Goal: Information Seeking & Learning: Learn about a topic

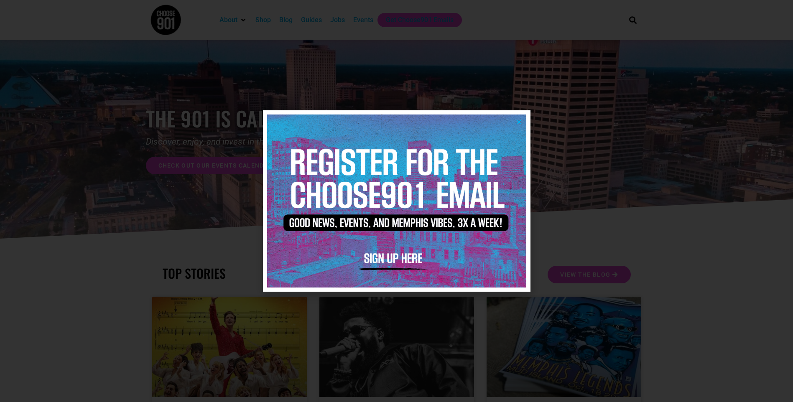
click at [521, 122] on icon "Close" at bounding box center [519, 122] width 6 height 6
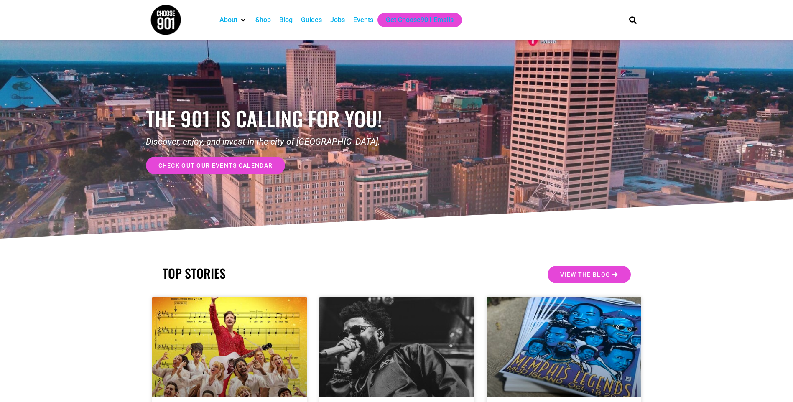
click at [209, 166] on span "check out our events calendar" at bounding box center [215, 166] width 115 height 6
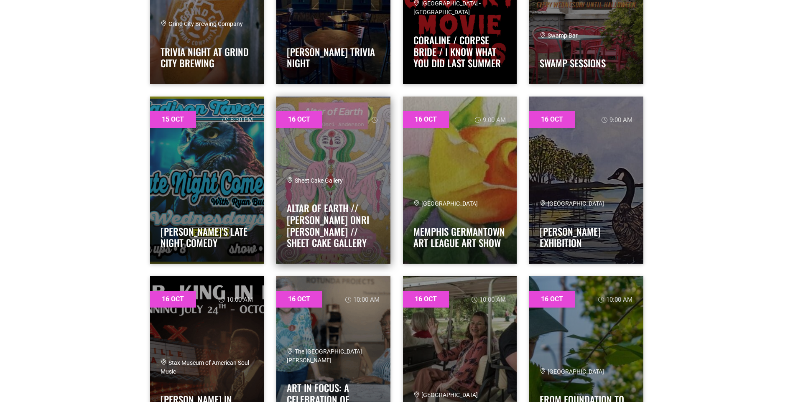
scroll to position [2090, 0]
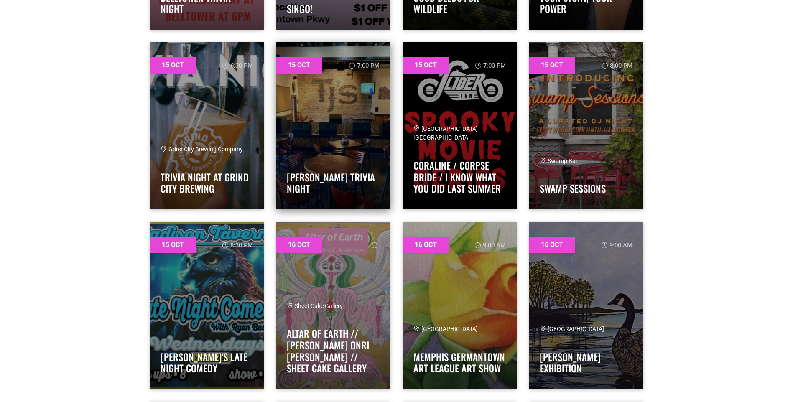
click at [357, 141] on link at bounding box center [333, 125] width 114 height 167
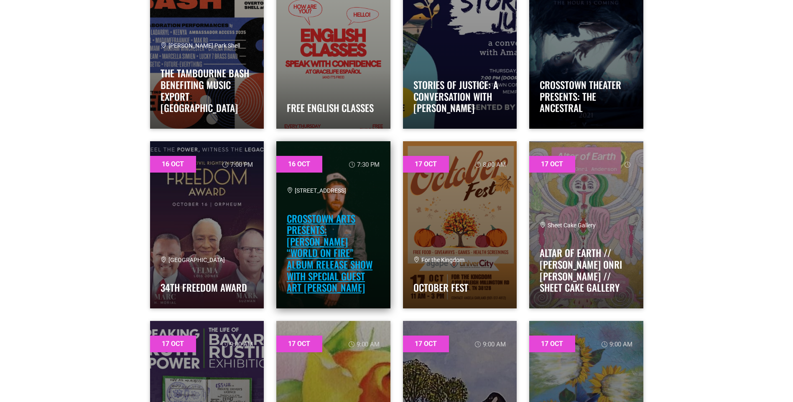
scroll to position [3470, 0]
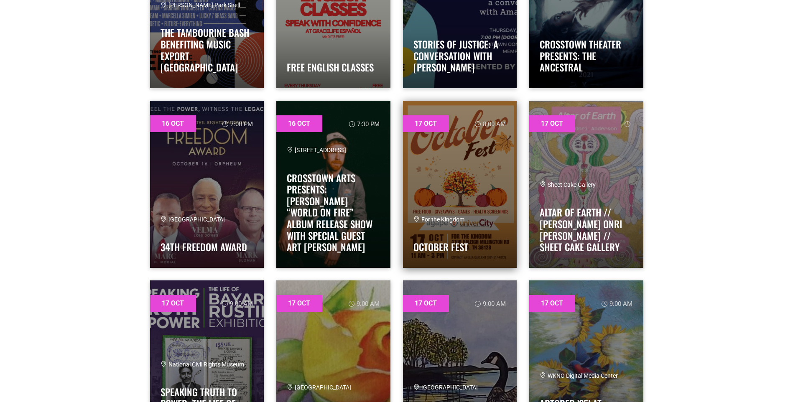
click at [482, 174] on link at bounding box center [460, 184] width 114 height 167
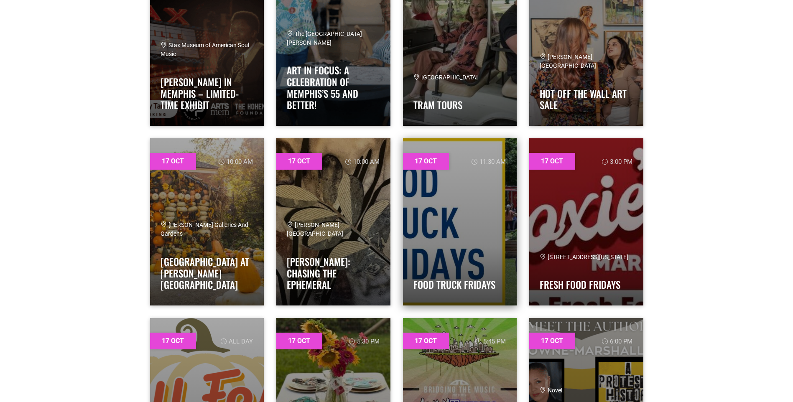
scroll to position [4013, 0]
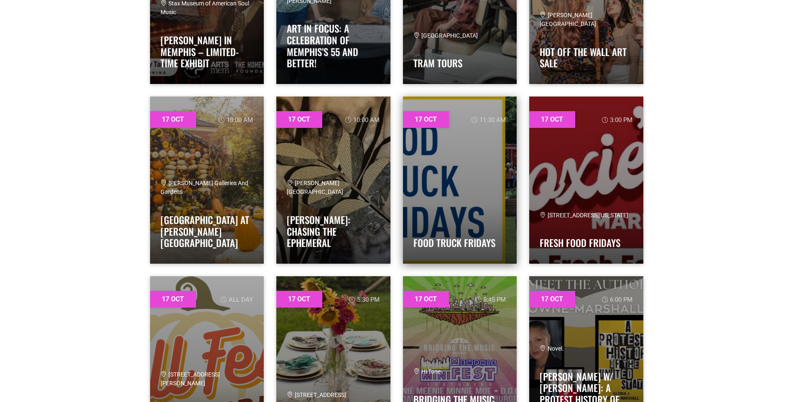
click at [461, 205] on link at bounding box center [460, 180] width 114 height 167
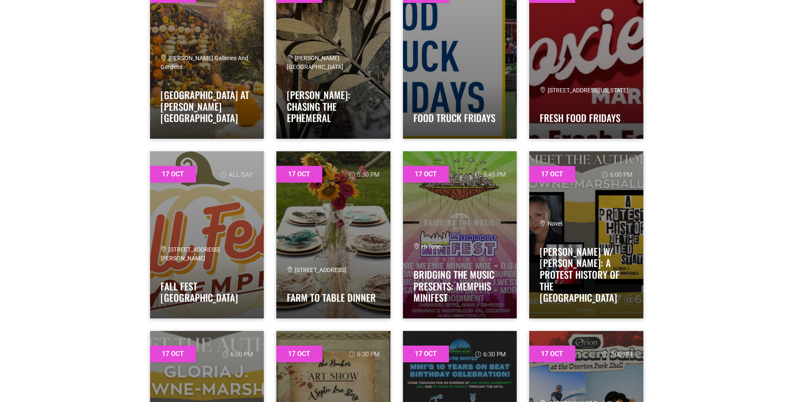
scroll to position [4139, 0]
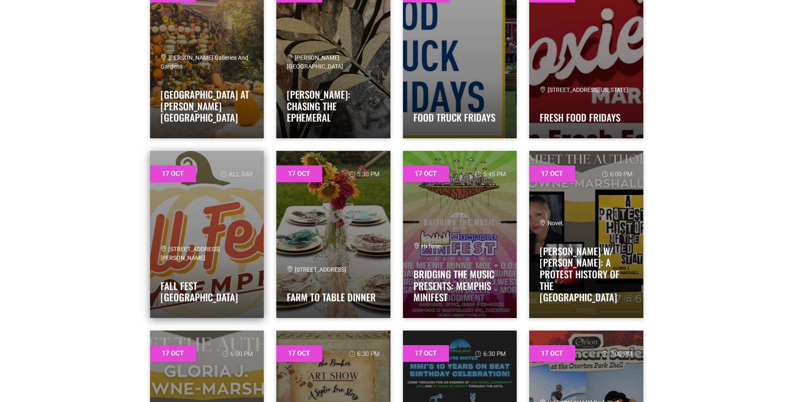
click at [231, 288] on h4 "Fall Fest Memphis" at bounding box center [207, 289] width 93 height 28
click at [195, 293] on link "Fall Fest Memphis" at bounding box center [199, 292] width 77 height 26
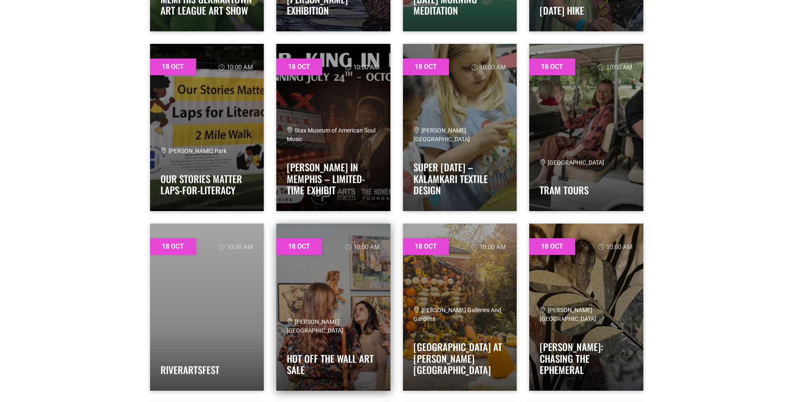
scroll to position [5351, 0]
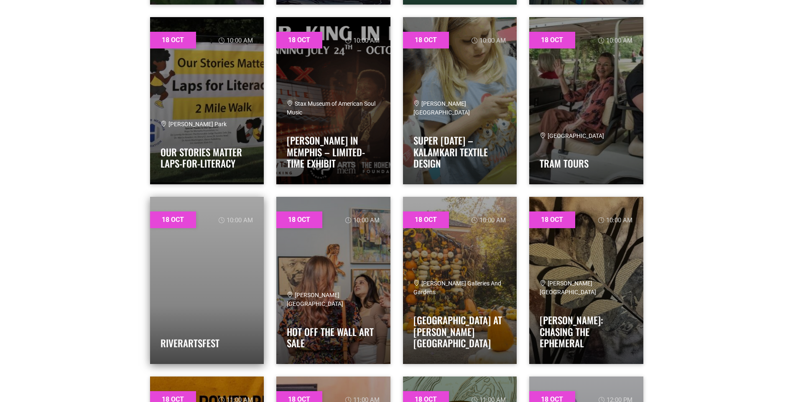
click at [164, 302] on link at bounding box center [207, 280] width 114 height 167
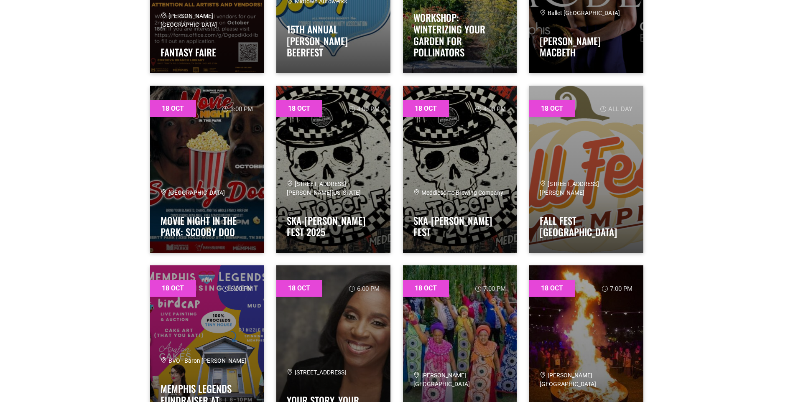
scroll to position [6229, 0]
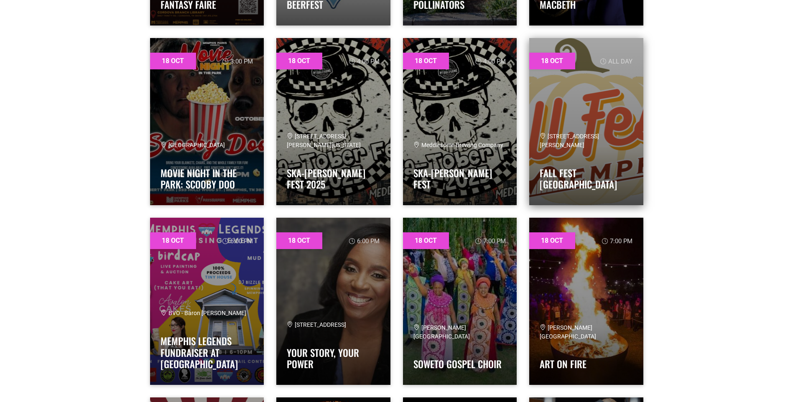
click at [564, 130] on link at bounding box center [586, 121] width 114 height 167
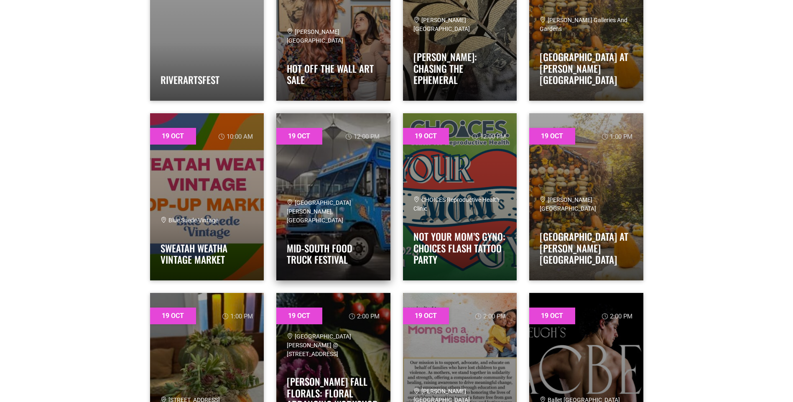
scroll to position [7274, 0]
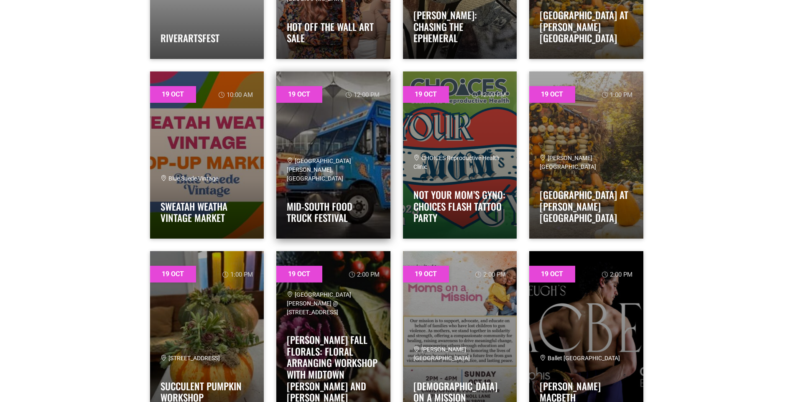
click at [363, 203] on h4 "Mid-South Food Truck Festival" at bounding box center [333, 210] width 93 height 28
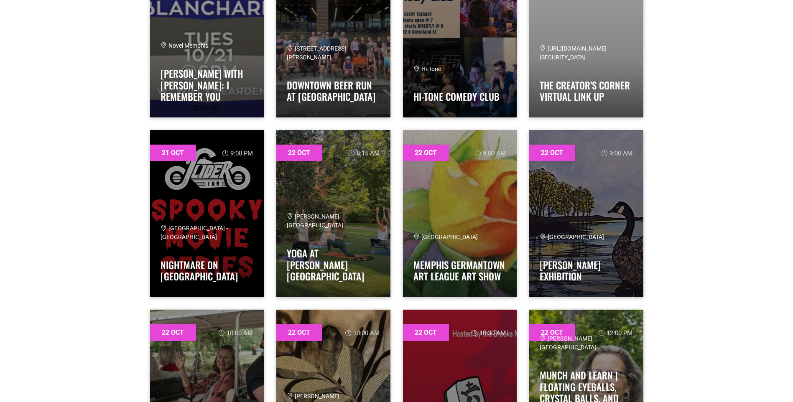
scroll to position [8821, 0]
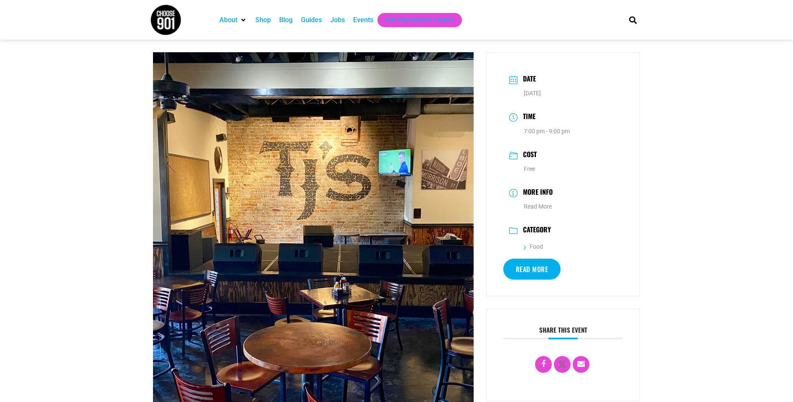
click at [523, 267] on link "Read More" at bounding box center [532, 269] width 58 height 21
